Goal: Task Accomplishment & Management: Complete application form

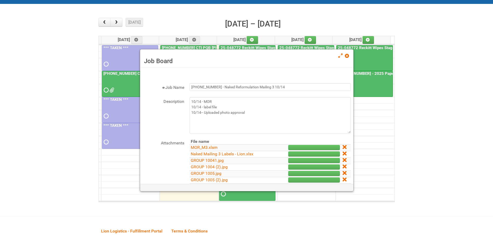
scroll to position [52, 0]
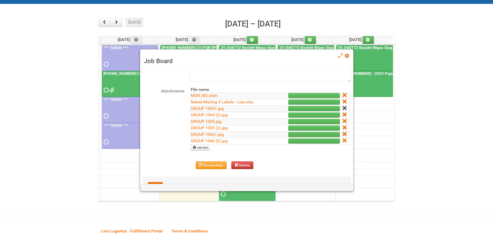
click at [343, 108] on icon at bounding box center [345, 108] width 4 height 4
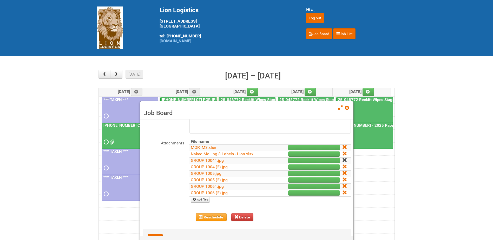
click at [343, 160] on icon at bounding box center [345, 160] width 4 height 4
click at [343, 193] on icon at bounding box center [345, 193] width 4 height 4
click at [347, 109] on span at bounding box center [347, 108] width 4 height 4
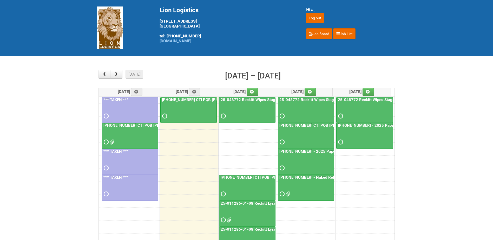
click at [297, 189] on div at bounding box center [305, 189] width 55 height 17
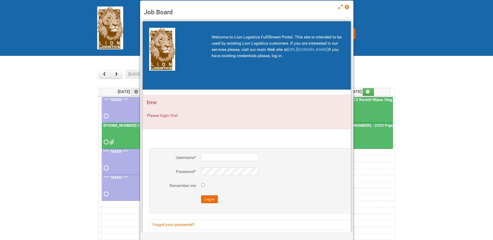
type input "al"
click at [214, 198] on button "Log in" at bounding box center [209, 199] width 17 height 8
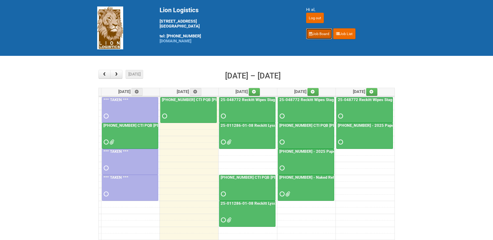
click at [317, 36] on link "Job Board" at bounding box center [319, 33] width 26 height 11
click at [308, 194] on div at bounding box center [305, 189] width 55 height 17
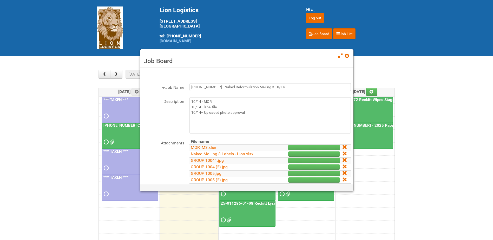
scroll to position [26, 0]
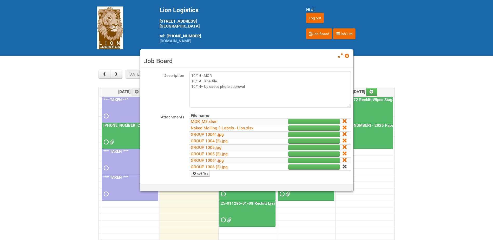
click at [343, 167] on icon at bounding box center [345, 167] width 4 height 4
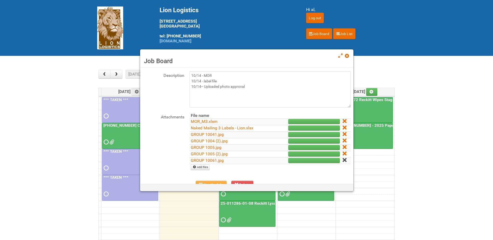
click at [343, 161] on icon at bounding box center [345, 160] width 4 height 4
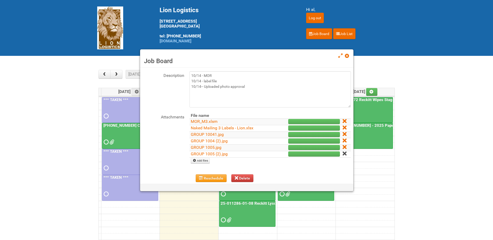
click at [343, 154] on icon at bounding box center [345, 154] width 4 height 4
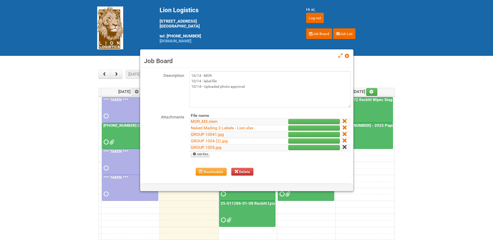
click at [343, 146] on icon at bounding box center [345, 147] width 4 height 4
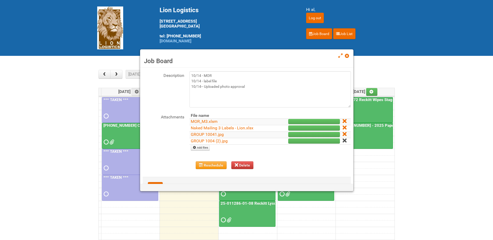
click at [343, 141] on icon at bounding box center [345, 141] width 4 height 4
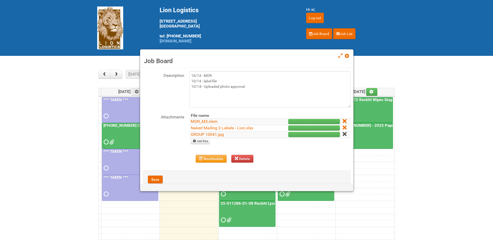
click at [343, 133] on icon at bounding box center [345, 134] width 4 height 4
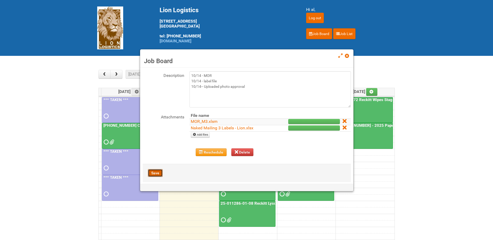
click at [155, 174] on button "Save" at bounding box center [155, 173] width 15 height 8
